Goal: Information Seeking & Learning: Learn about a topic

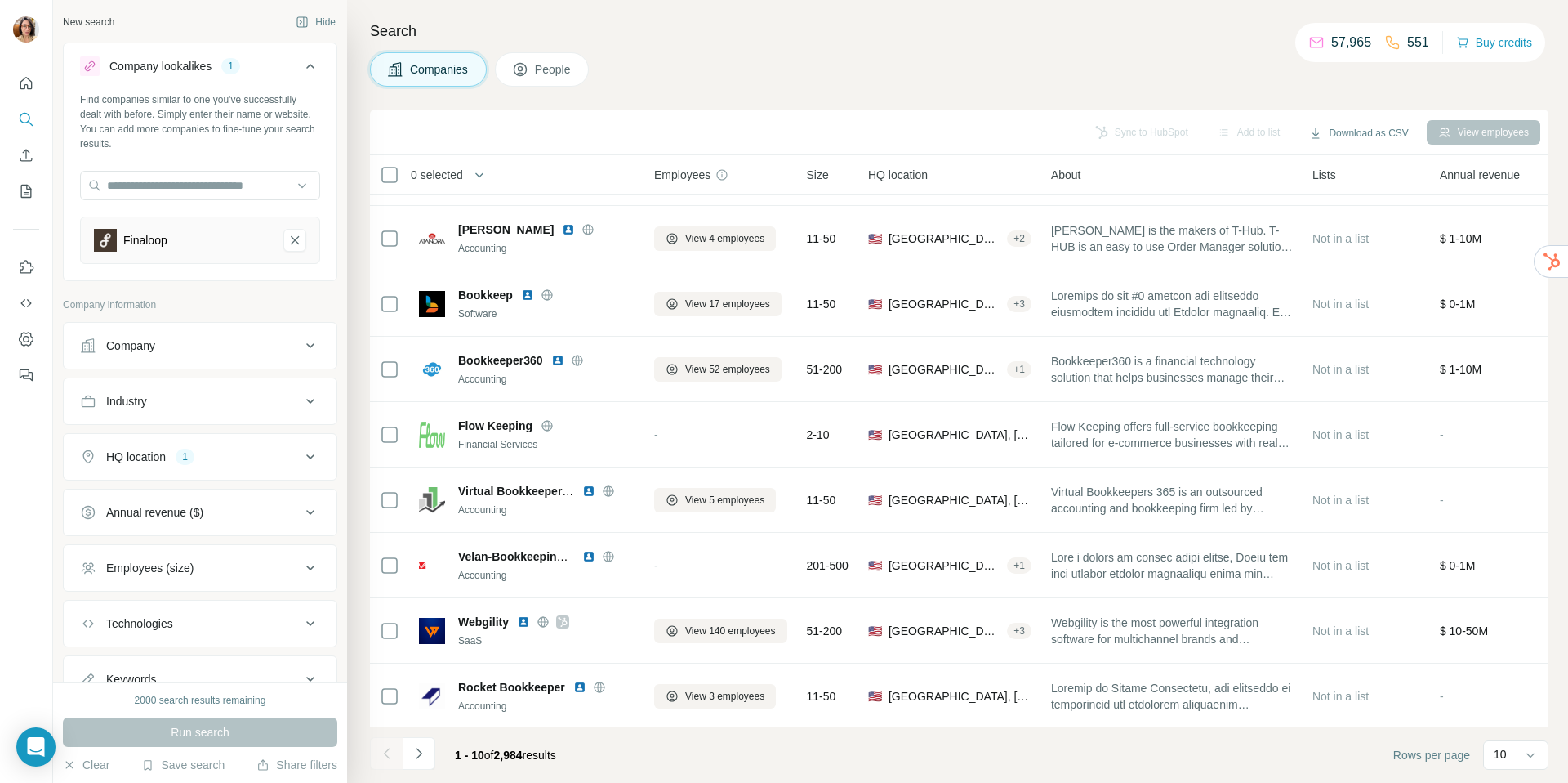
scroll to position [130, 0]
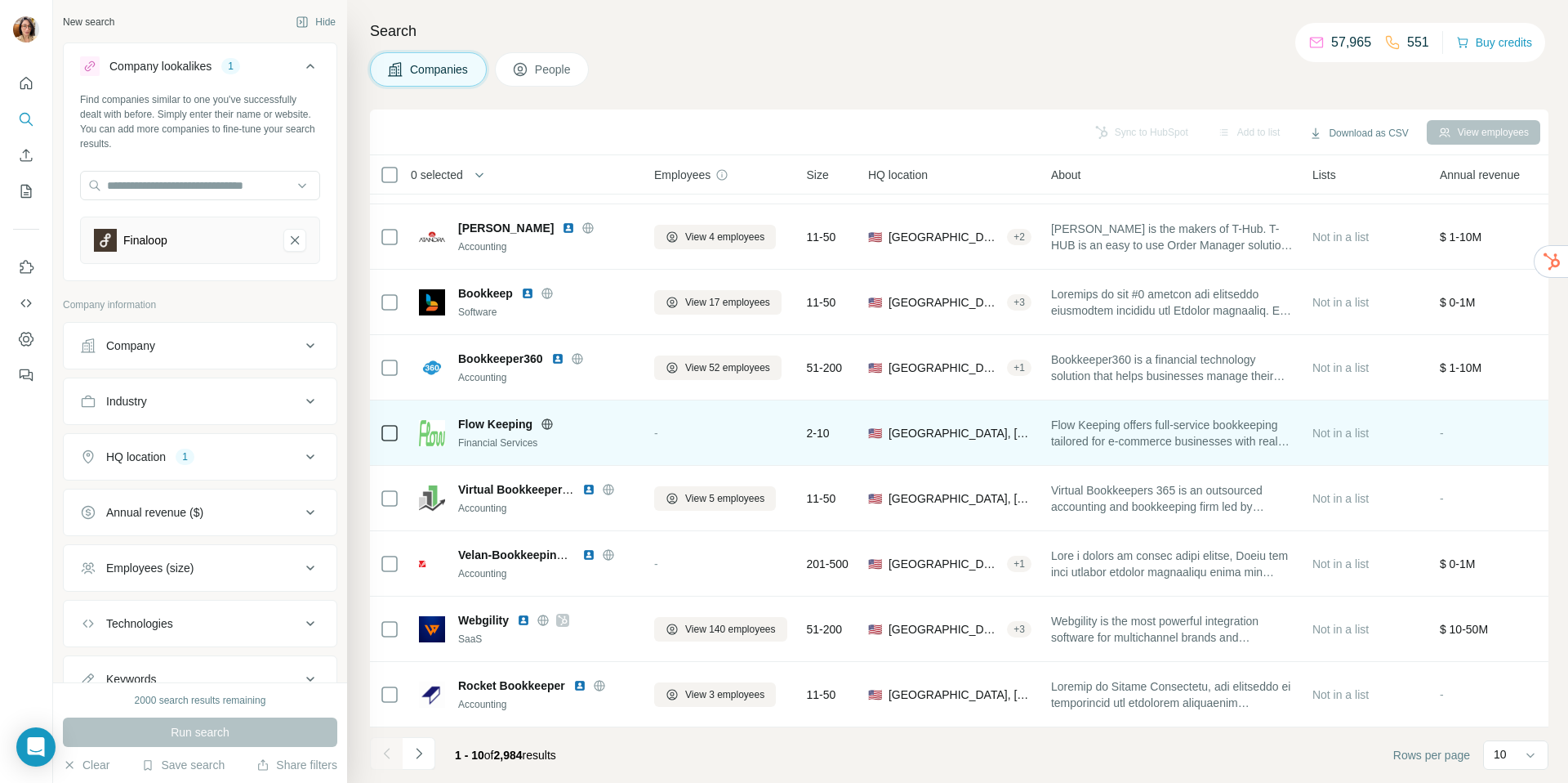
click at [432, 427] on img at bounding box center [432, 433] width 26 height 26
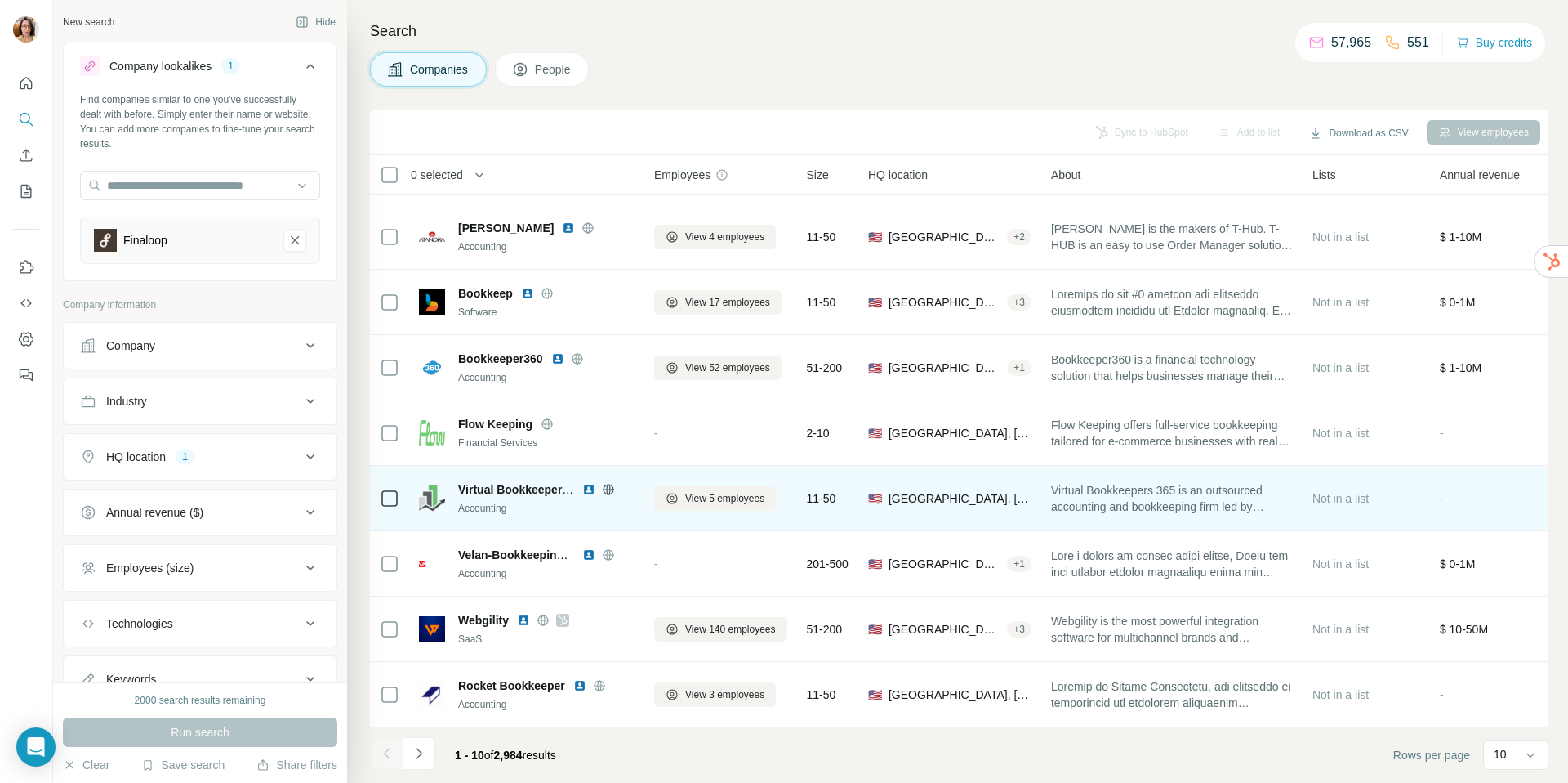
click at [592, 483] on img at bounding box center [588, 489] width 13 height 13
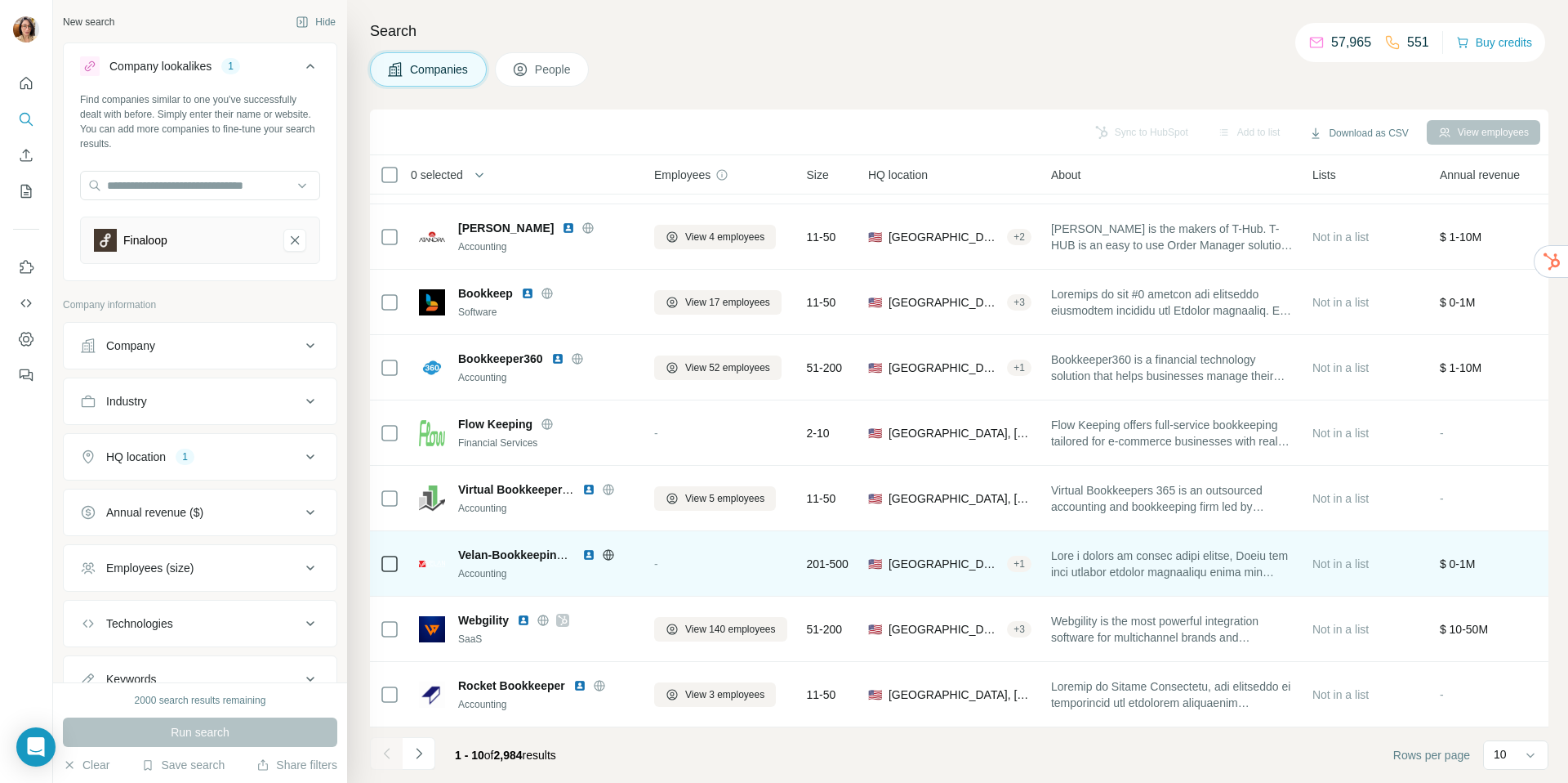
click at [588, 548] on img at bounding box center [588, 554] width 13 height 13
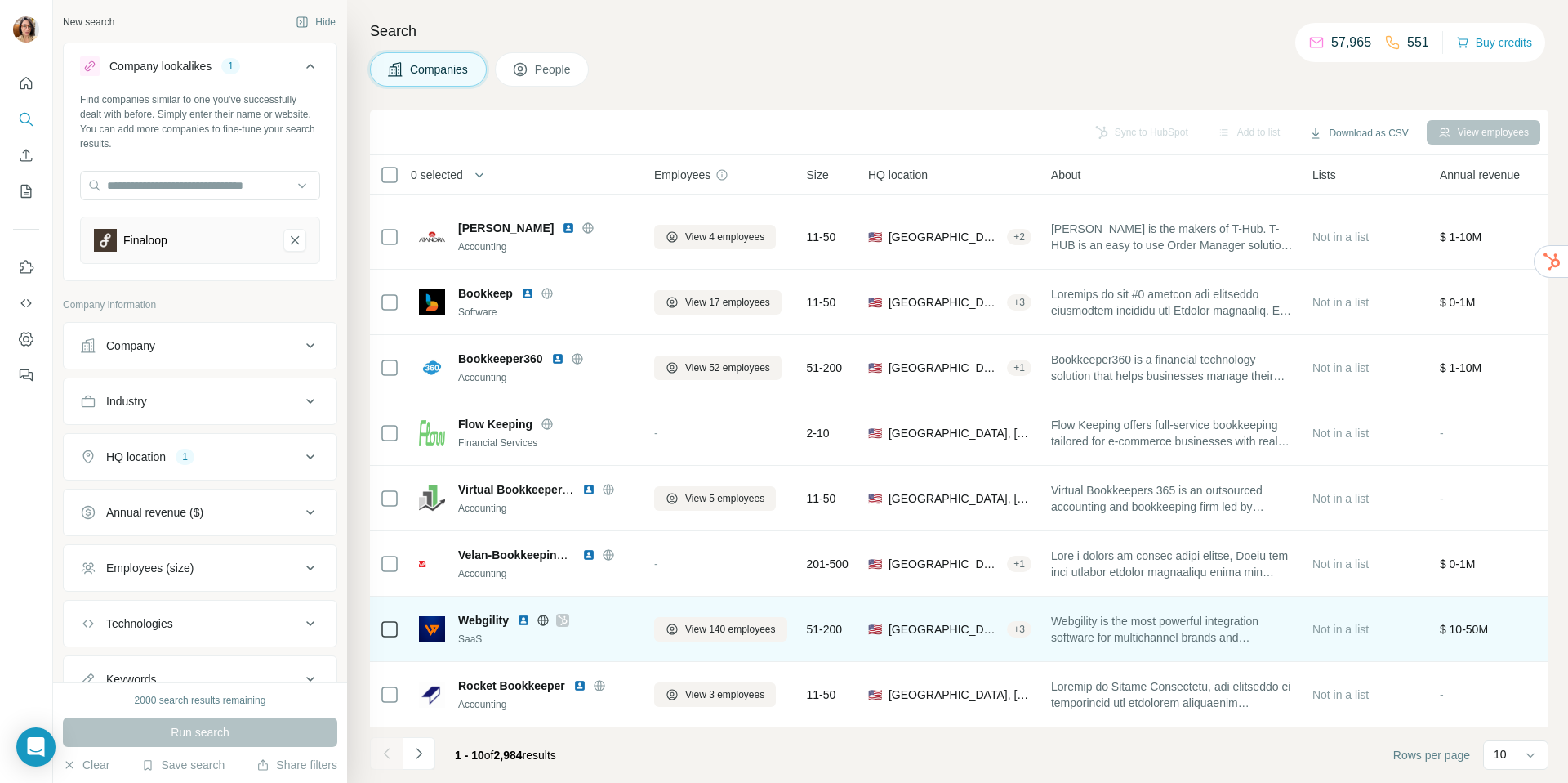
click at [523, 615] on img at bounding box center [523, 619] width 13 height 13
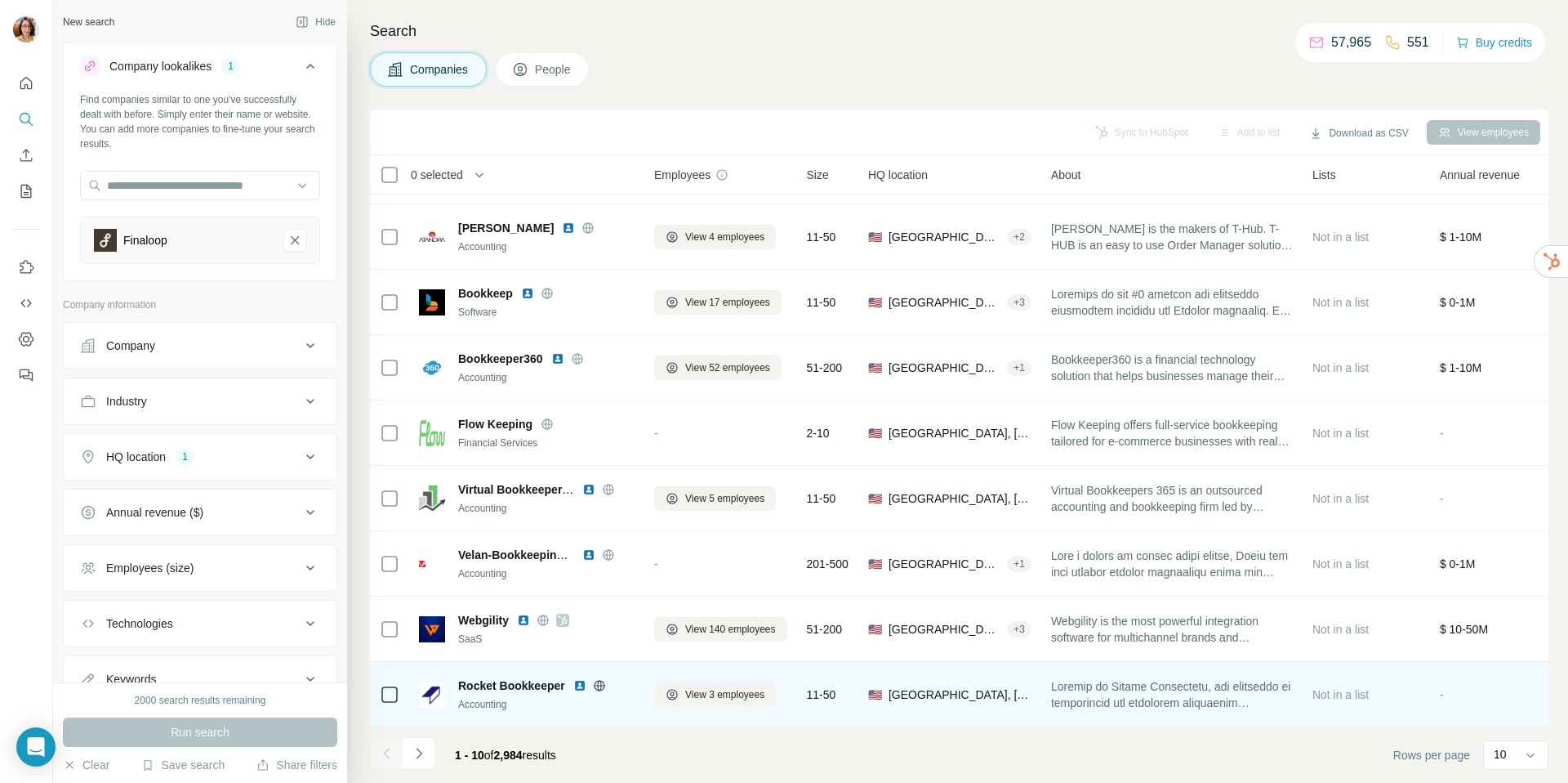
click at [581, 680] on img at bounding box center [579, 685] width 13 height 13
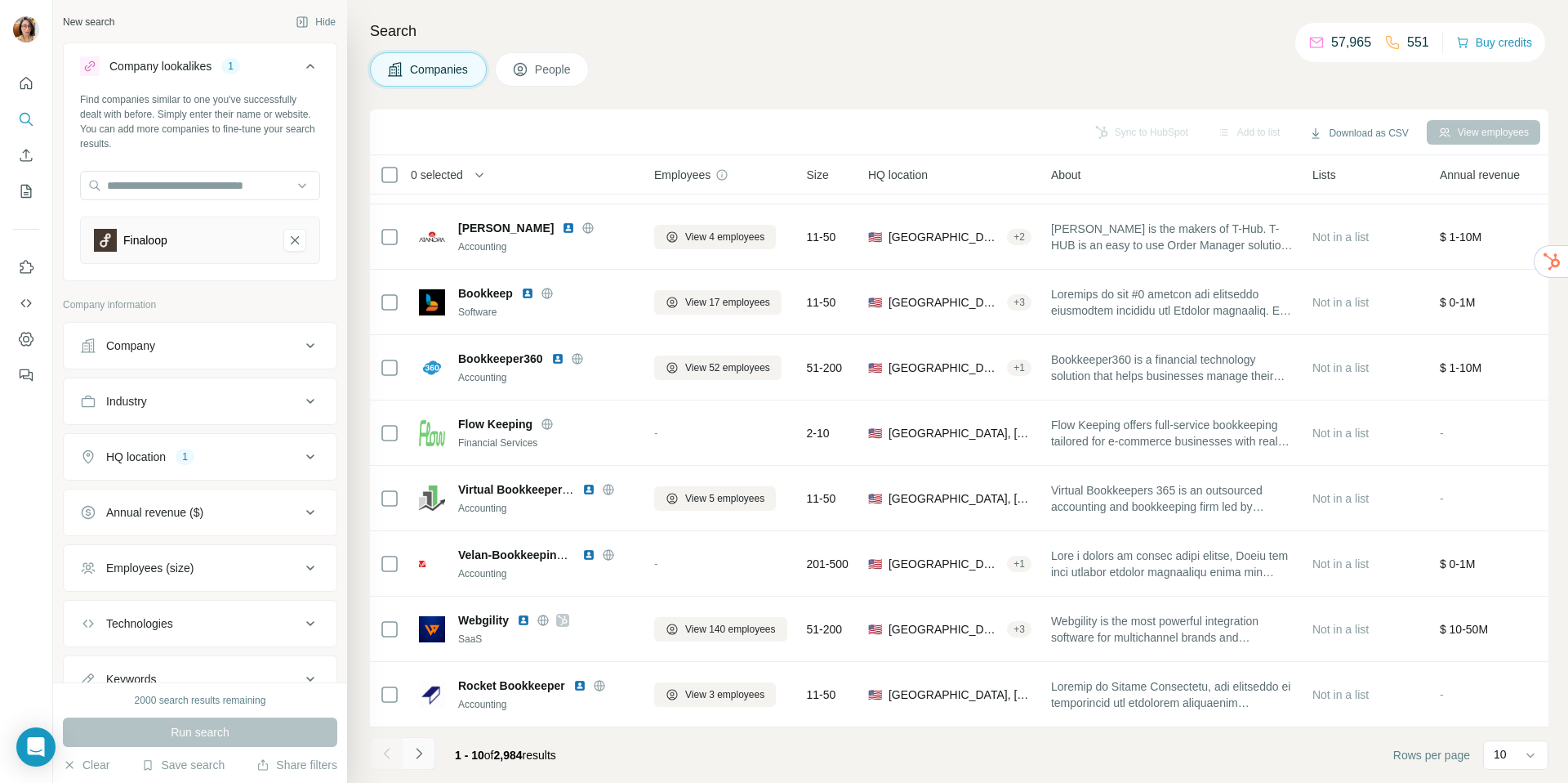
click at [421, 759] on icon "Navigate to next page" at bounding box center [419, 753] width 16 height 16
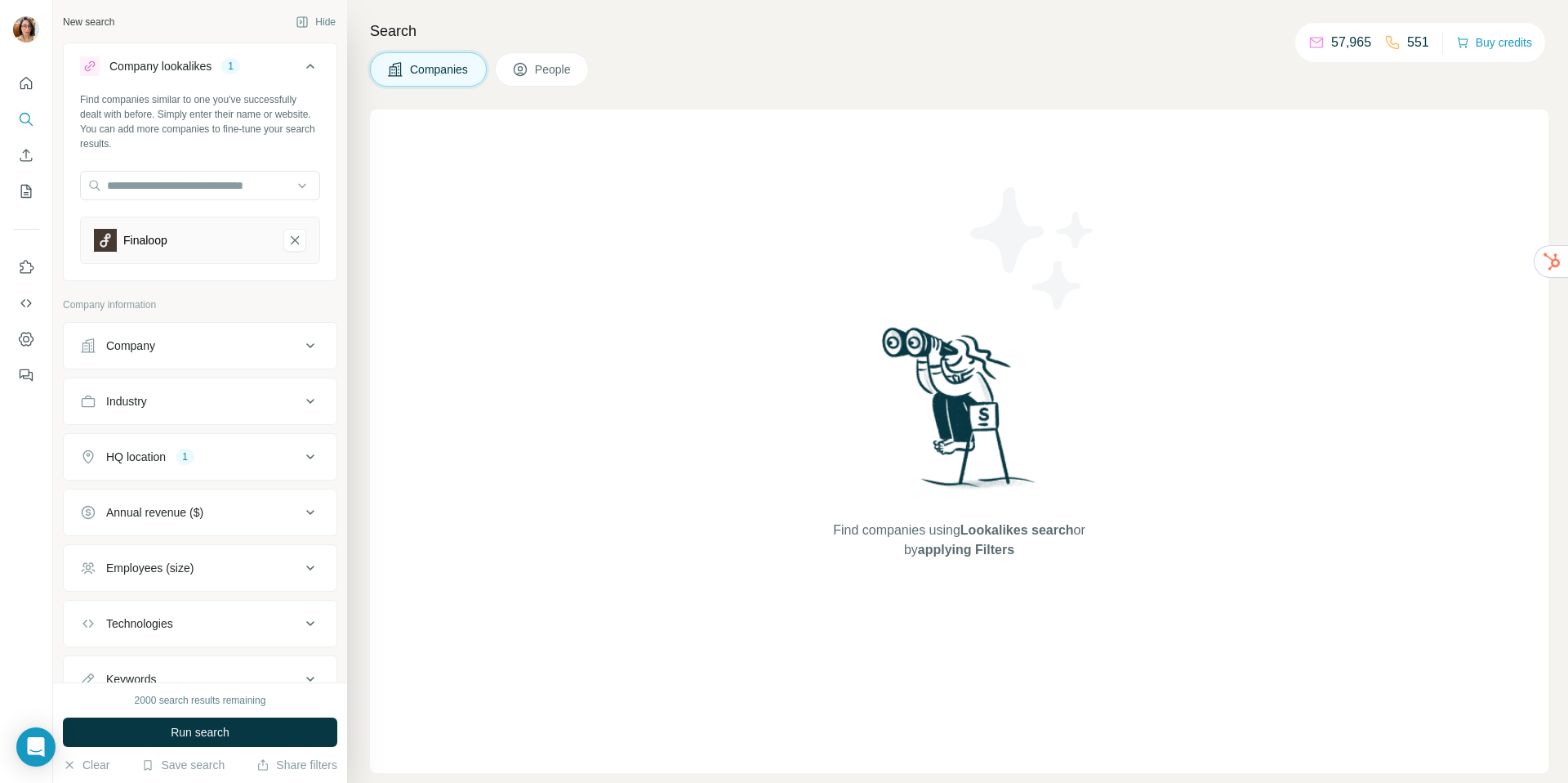
click at [273, 741] on button "Close" at bounding box center [269, 751] width 52 height 29
click at [283, 450] on div "HQ location 1" at bounding box center [190, 456] width 220 height 16
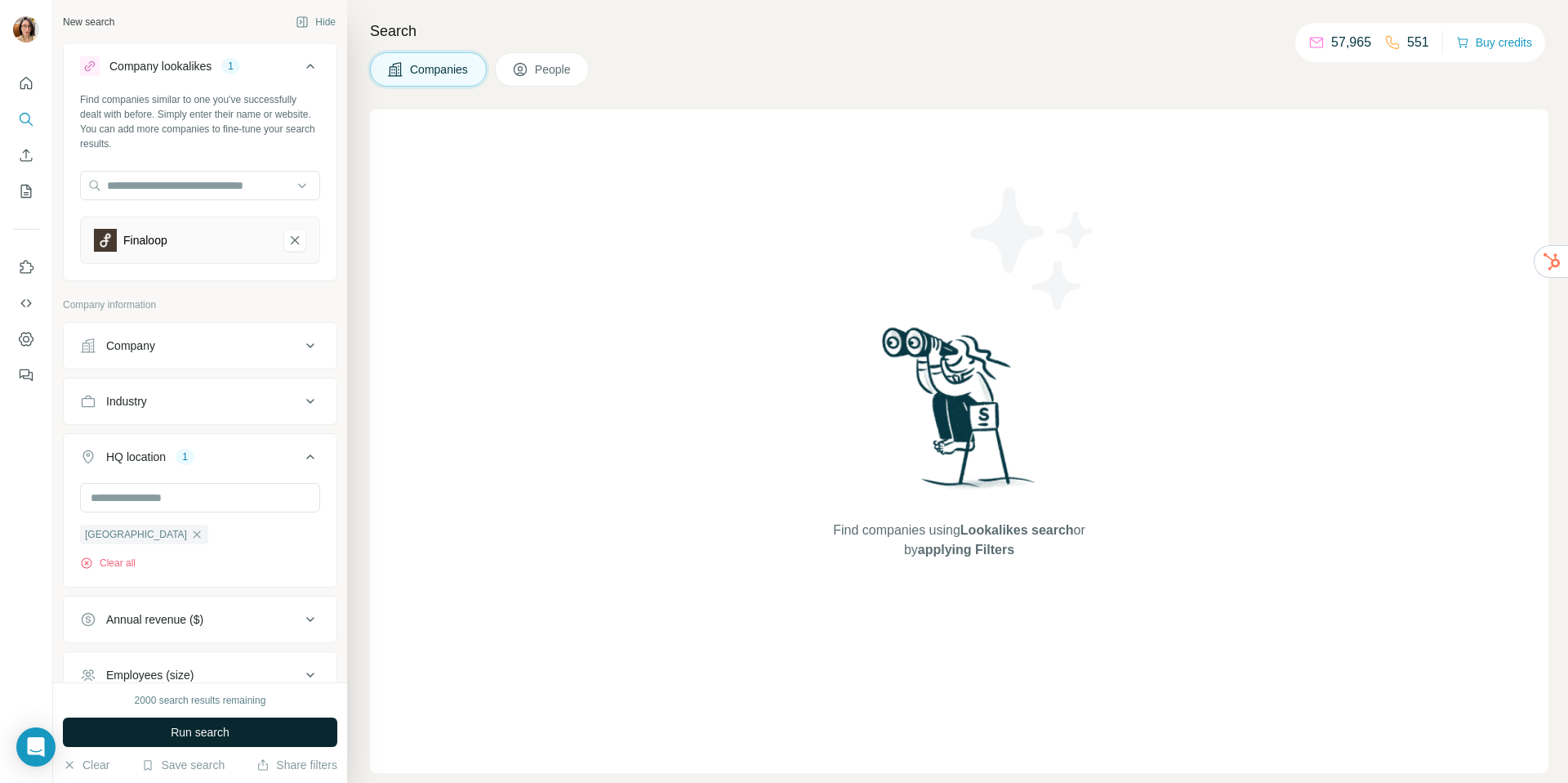
click at [279, 730] on button "Run search" at bounding box center [200, 732] width 274 height 29
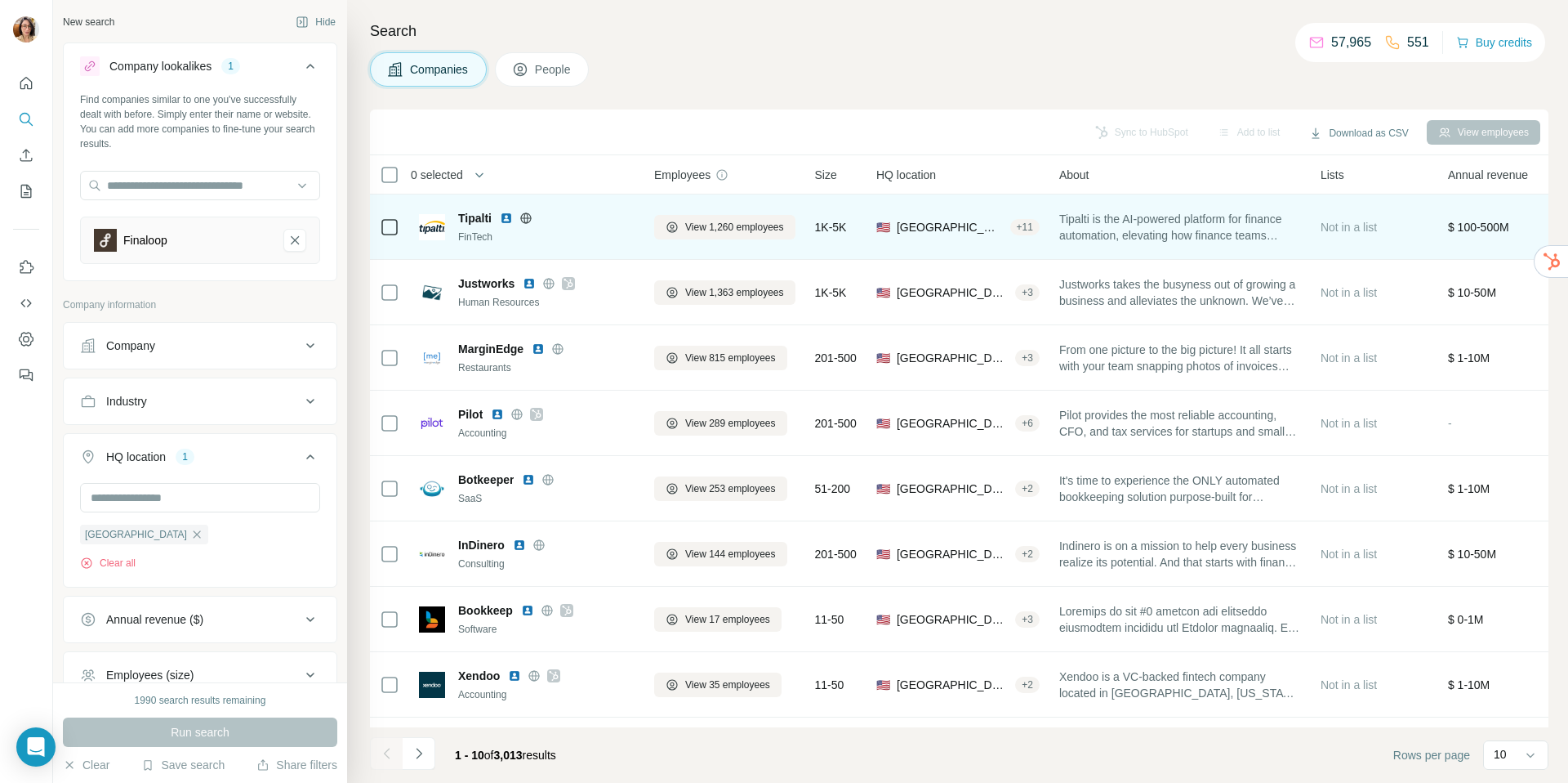
click at [504, 218] on img at bounding box center [505, 217] width 13 height 13
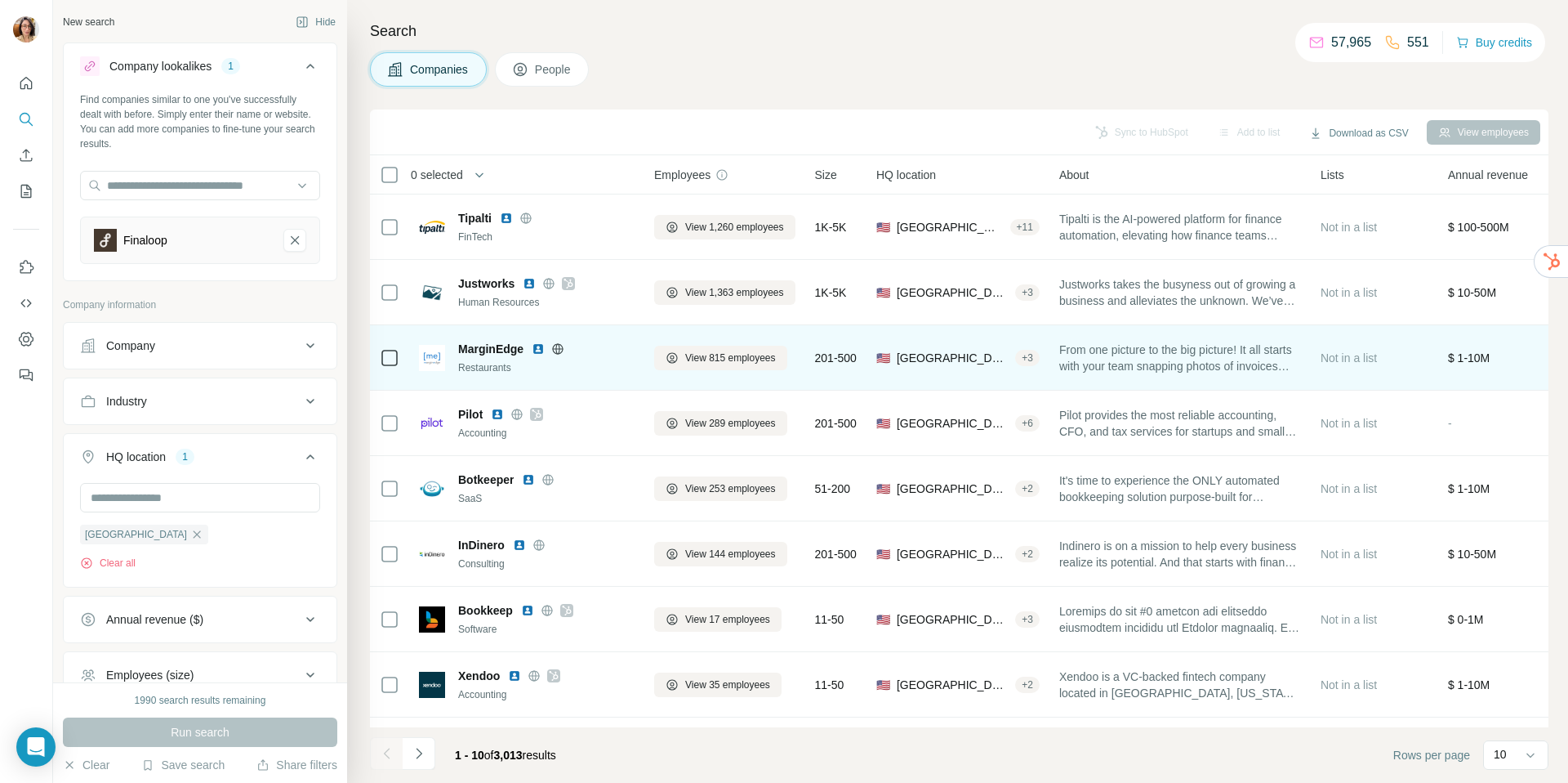
click at [536, 349] on img at bounding box center [537, 348] width 13 height 13
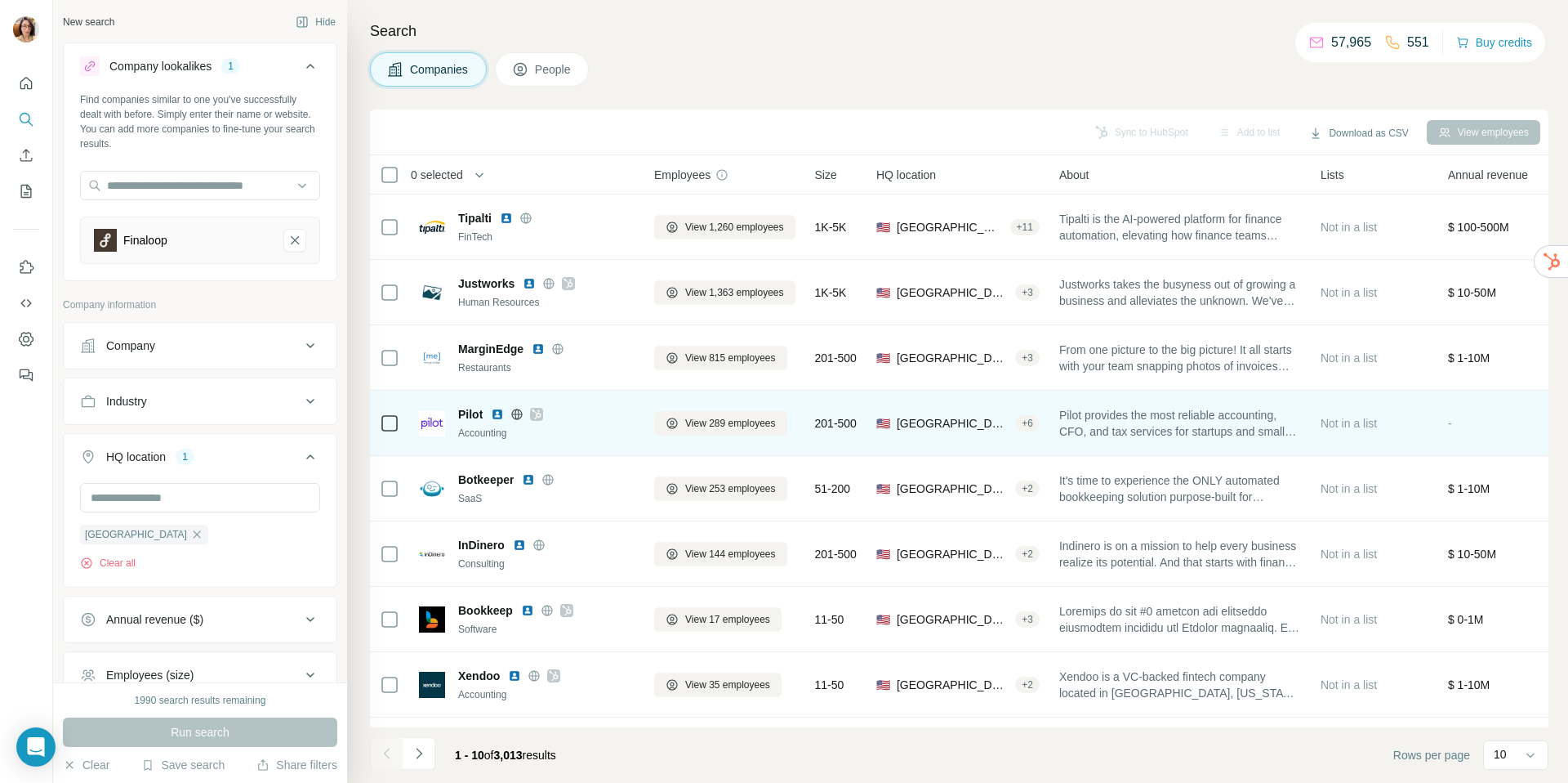
click at [499, 413] on img at bounding box center [496, 413] width 13 height 13
